Goal: Task Accomplishment & Management: Use online tool/utility

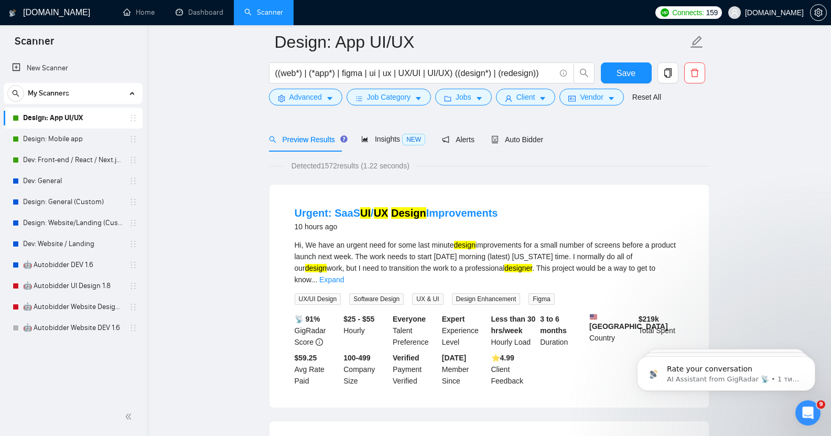
scroll to position [44, 0]
click at [309, 94] on span "Advanced" at bounding box center [305, 97] width 33 height 12
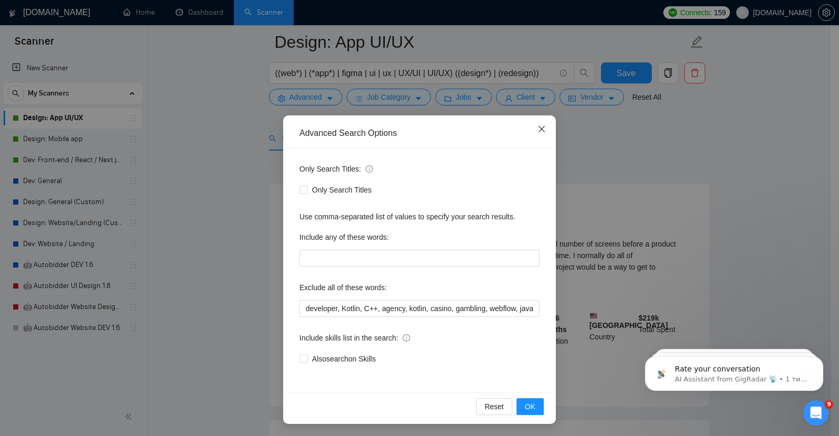
click at [417, 128] on icon "close" at bounding box center [542, 129] width 8 height 8
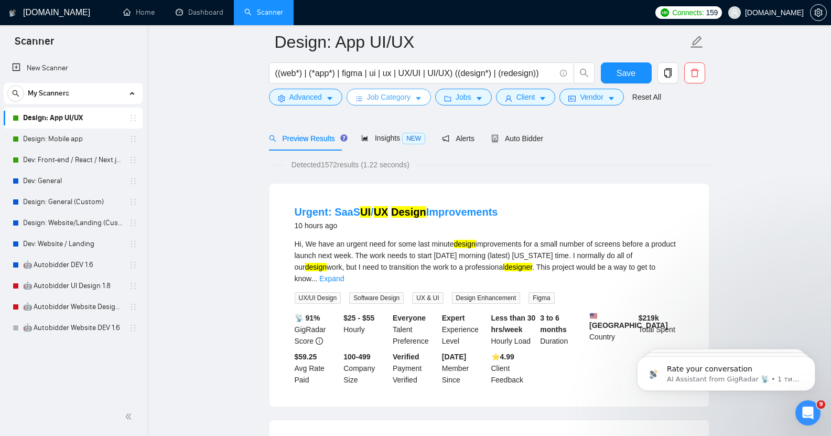
click at [396, 98] on span "Job Category" at bounding box center [389, 97] width 44 height 12
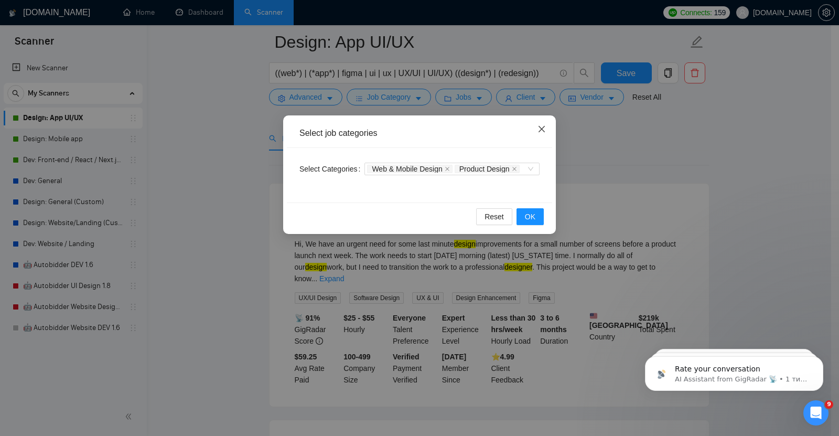
click at [417, 126] on icon "close" at bounding box center [542, 129] width 8 height 8
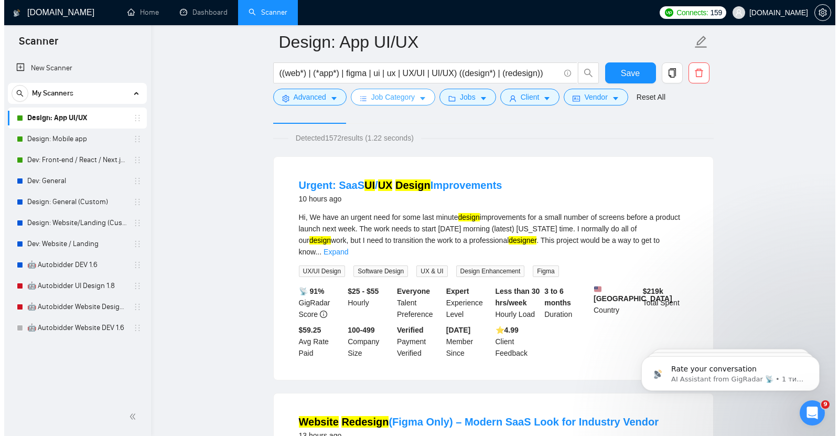
scroll to position [50, 0]
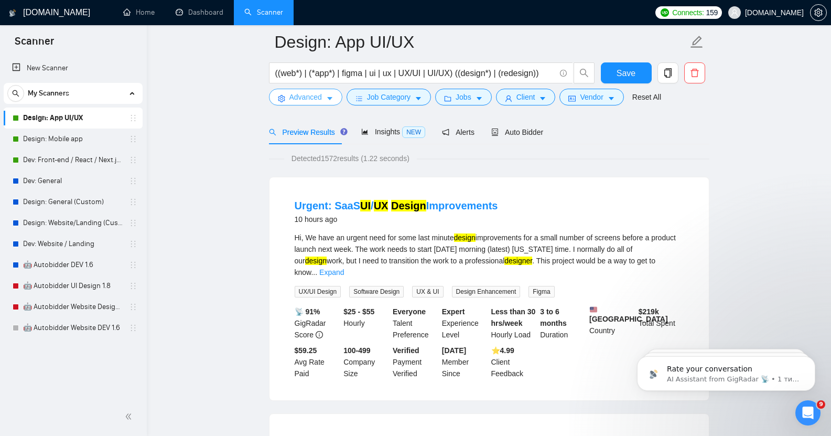
click at [300, 99] on span "Advanced" at bounding box center [305, 97] width 33 height 12
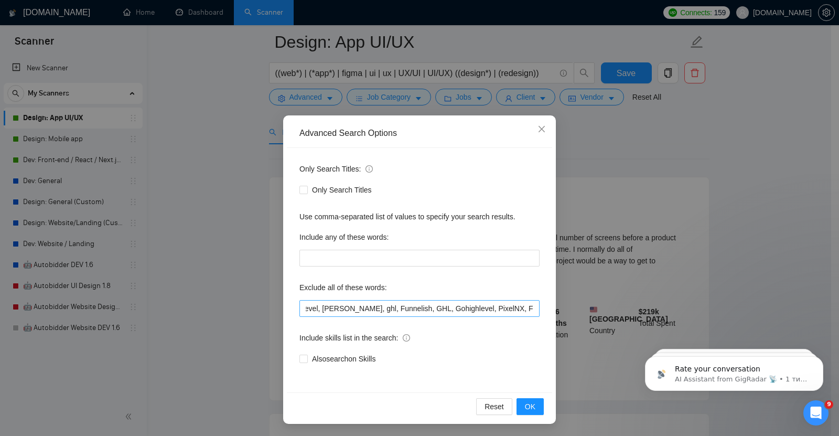
scroll to position [0, 1094]
click at [417, 309] on input "developer, Kotlin, C++, agency, kotlin, casino, gambling, webflow, java, [DOMAI…" at bounding box center [419, 308] width 240 height 17
paste input "Industrial design"
type input "developer, Kotlin, C++, agency, kotlin, casino, gambling, webflow, java, [DOMAI…"
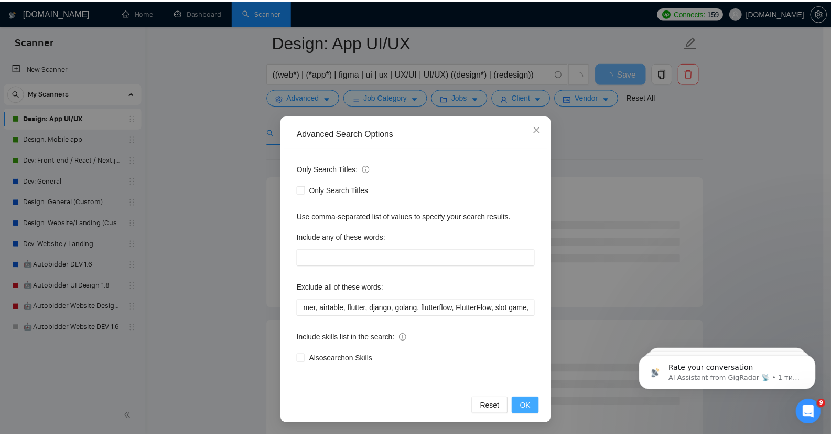
scroll to position [0, 0]
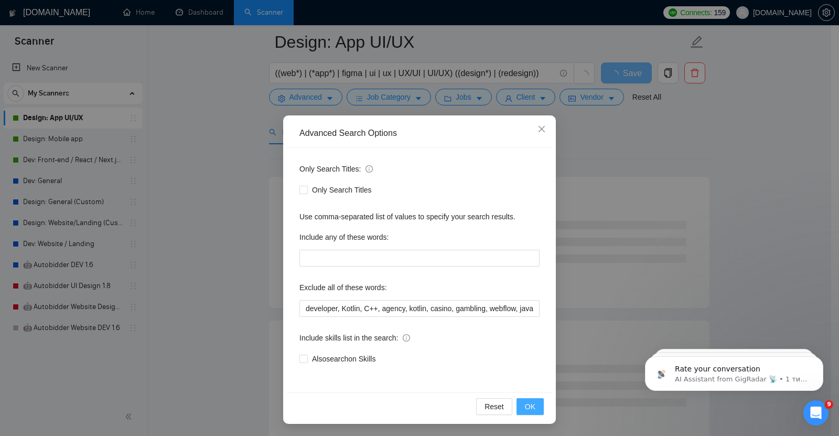
click at [417, 404] on span "OK" at bounding box center [530, 407] width 10 height 12
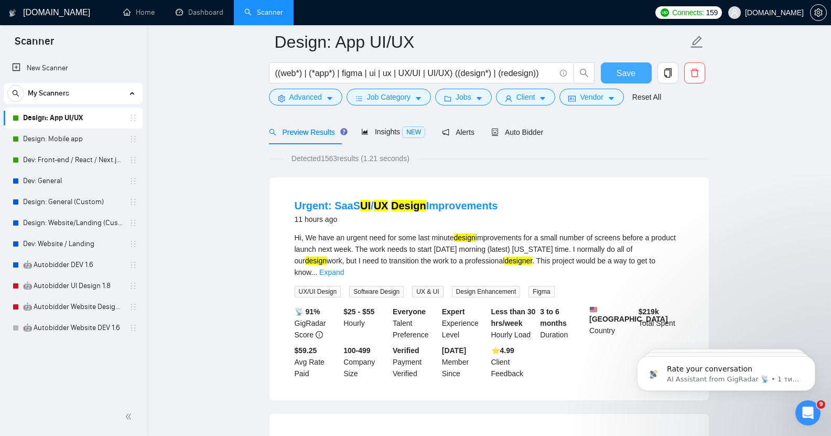
click at [417, 73] on span "Save" at bounding box center [626, 73] width 19 height 13
